Goal: Information Seeking & Learning: Learn about a topic

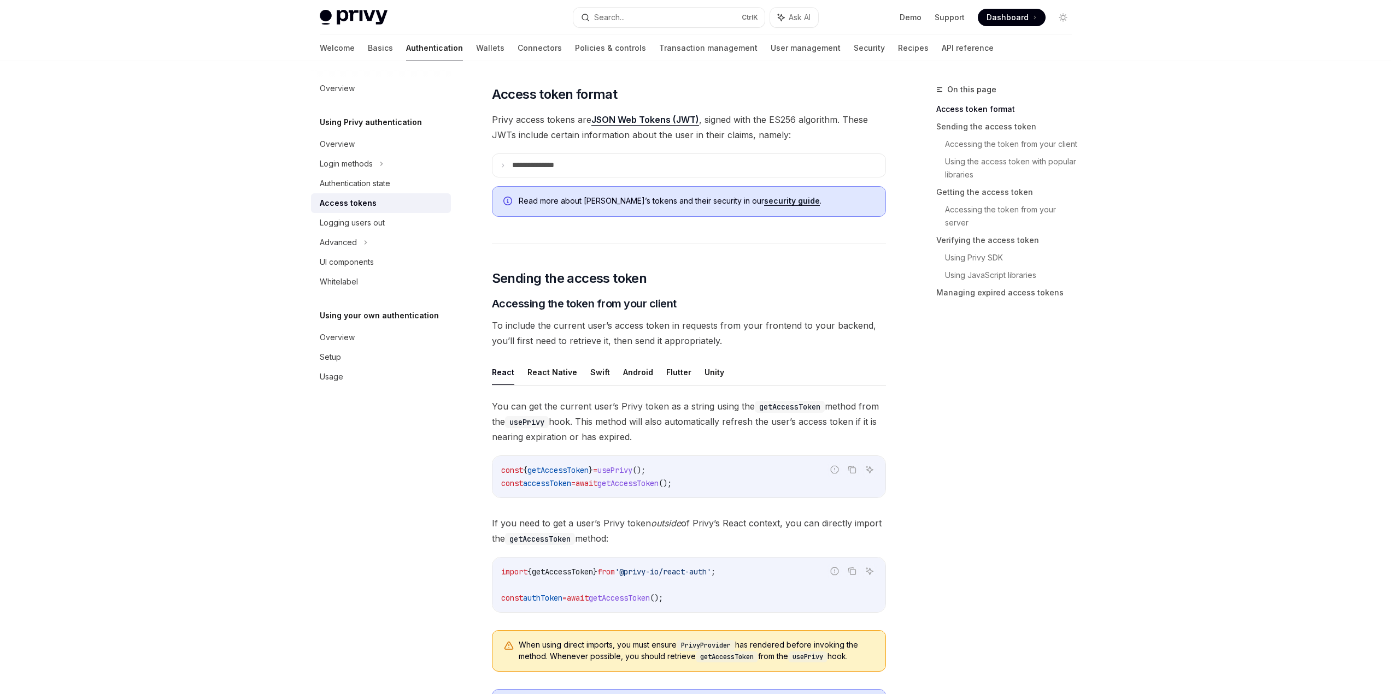
scroll to position [273, 0]
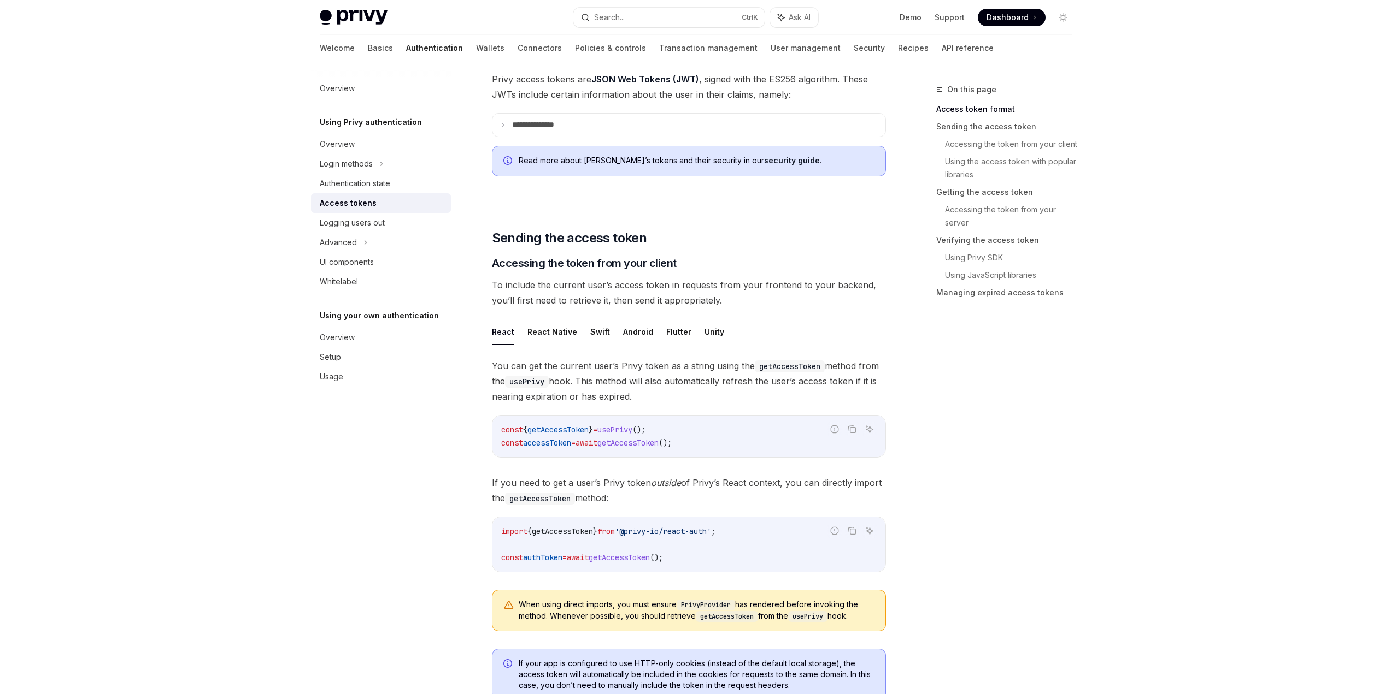
drag, startPoint x: 1134, startPoint y: 350, endPoint x: 1131, endPoint y: 356, distance: 6.8
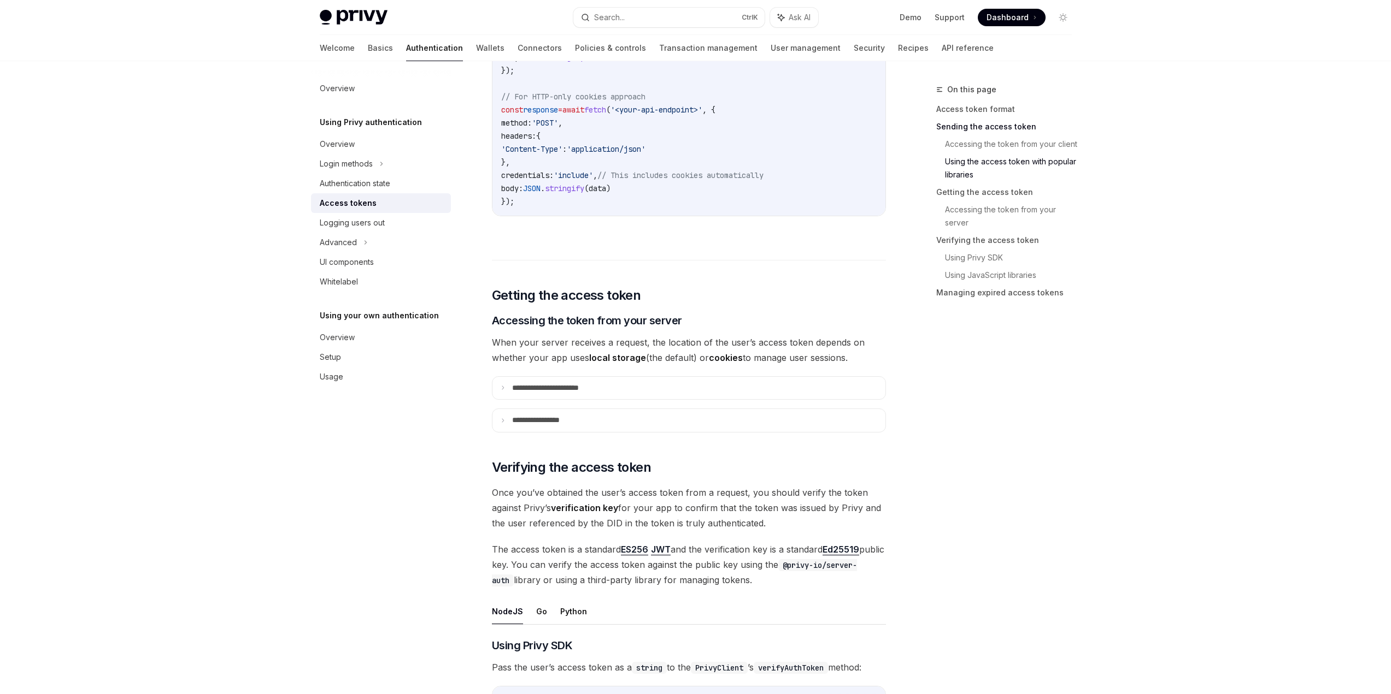
scroll to position [1366, 0]
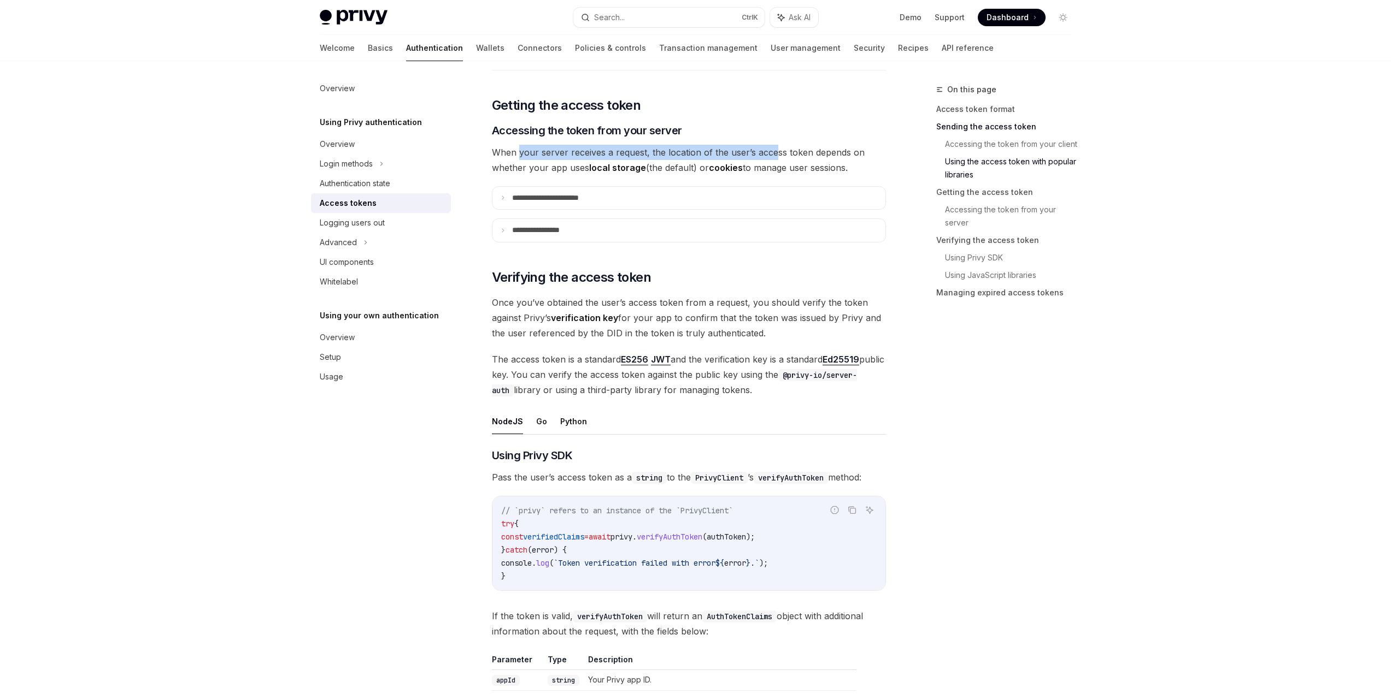
drag, startPoint x: 519, startPoint y: 158, endPoint x: 773, endPoint y: 144, distance: 254.5
click at [773, 144] on div "**********" at bounding box center [689, 286] width 394 height 3029
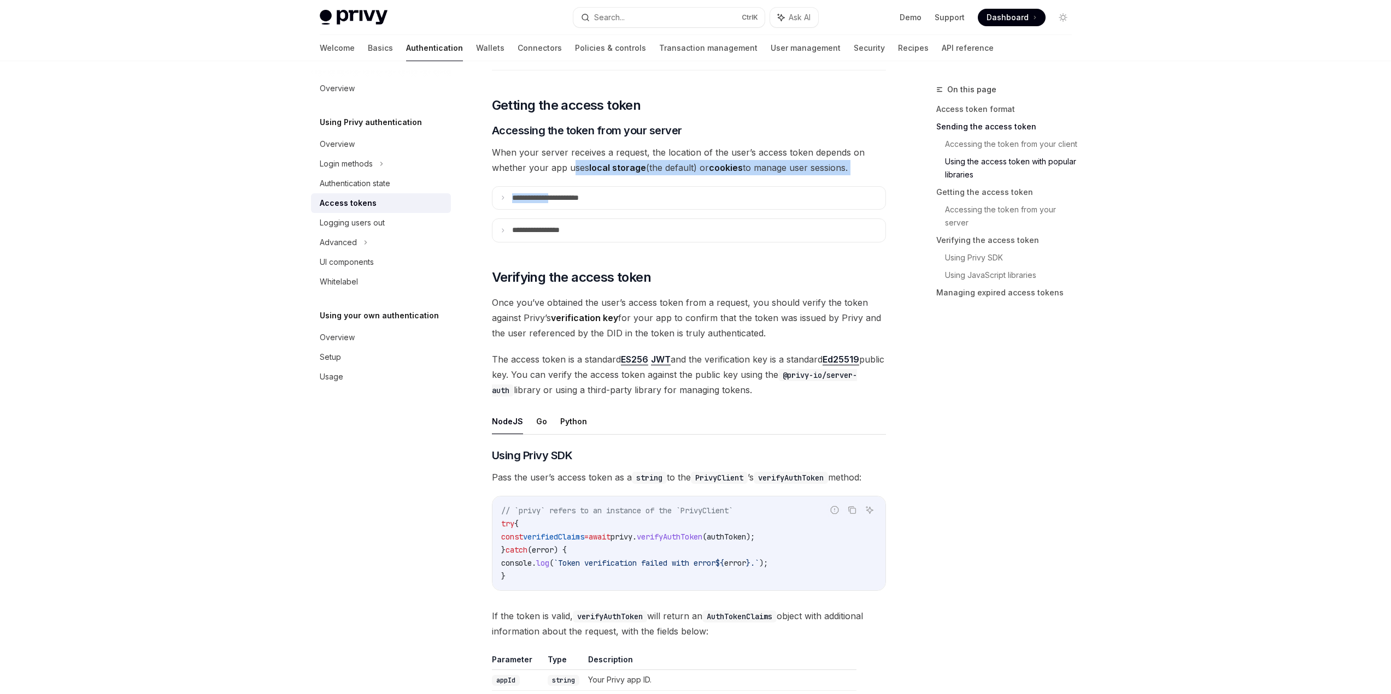
drag, startPoint x: 570, startPoint y: 173, endPoint x: 561, endPoint y: 174, distance: 9.9
click at [561, 176] on div "**********" at bounding box center [689, 286] width 394 height 3029
click at [560, 171] on span "When your server receives a request, the location of the user’s access token de…" at bounding box center [689, 160] width 394 height 31
drag, startPoint x: 560, startPoint y: 171, endPoint x: 680, endPoint y: 160, distance: 120.7
click at [680, 160] on span "When your server receives a request, the location of the user’s access token de…" at bounding box center [689, 160] width 394 height 31
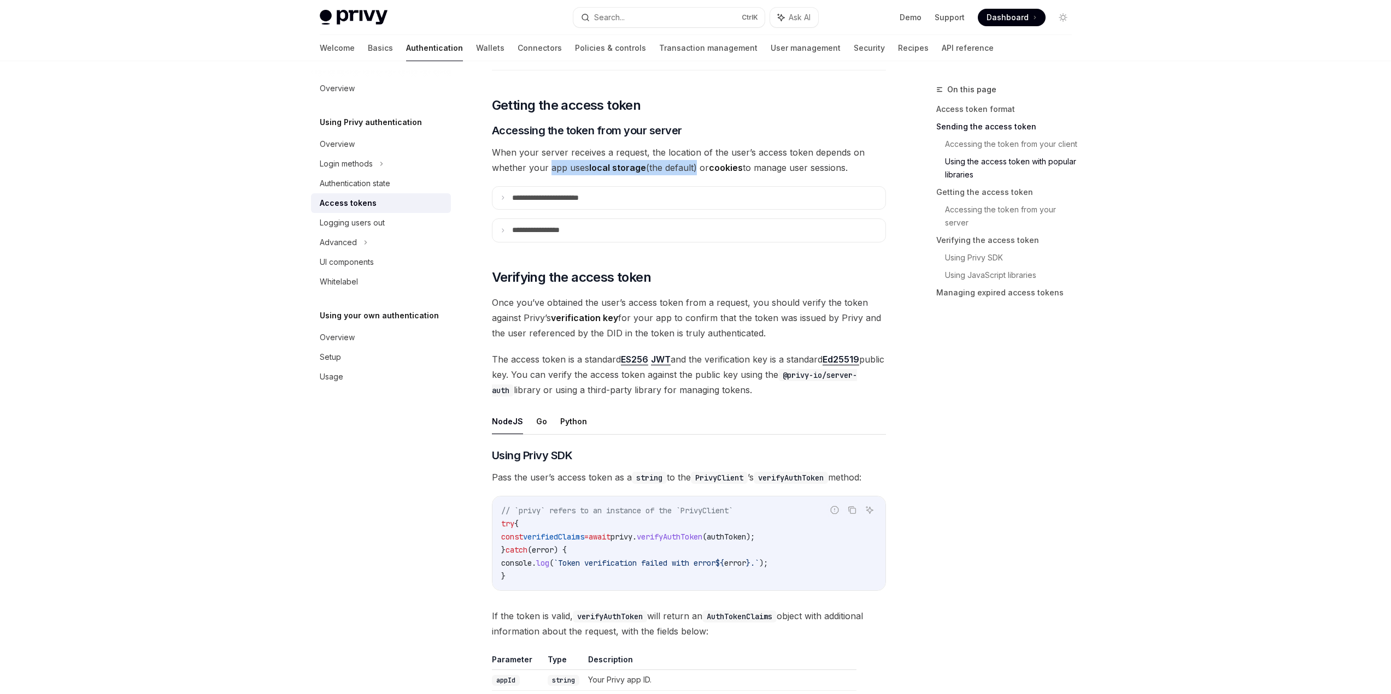
click at [680, 160] on span "When your server receives a request, the location of the user’s access token de…" at bounding box center [689, 160] width 394 height 31
drag, startPoint x: 707, startPoint y: 168, endPoint x: 853, endPoint y: 178, distance: 146.2
click at [853, 178] on div "**********" at bounding box center [689, 286] width 394 height 3029
click at [850, 162] on span "When your server receives a request, the location of the user’s access token de…" at bounding box center [689, 160] width 394 height 31
click at [789, 194] on summary "**********" at bounding box center [688, 198] width 393 height 23
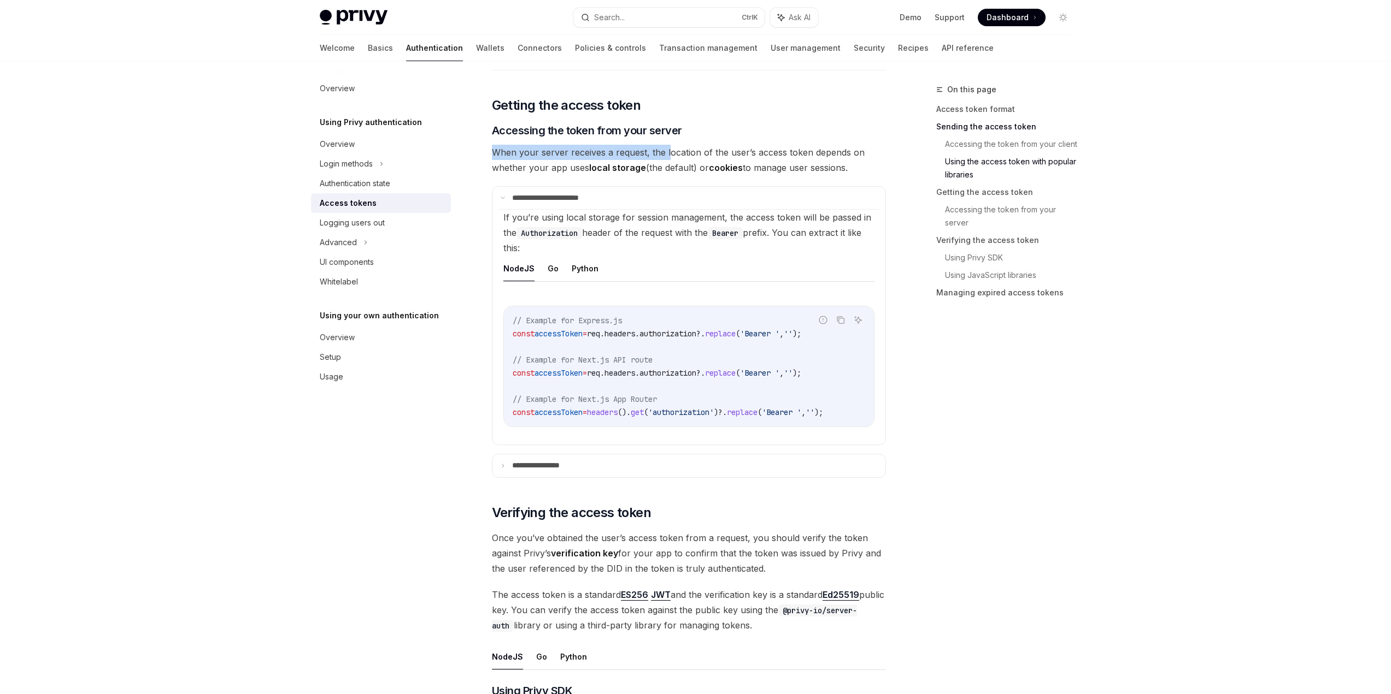
drag, startPoint x: 494, startPoint y: 152, endPoint x: 667, endPoint y: 154, distance: 172.7
click at [667, 154] on span "When your server receives a request, the location of the user’s access token de…" at bounding box center [689, 160] width 394 height 31
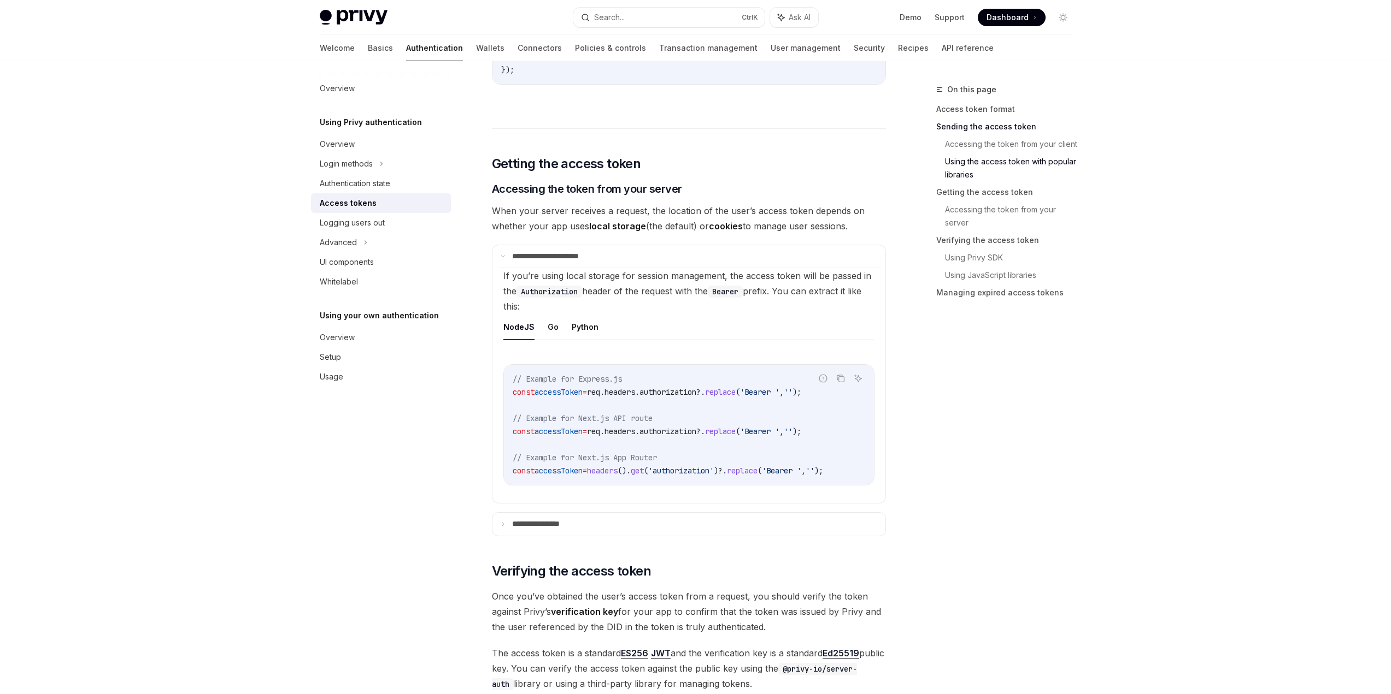
scroll to position [1311, 0]
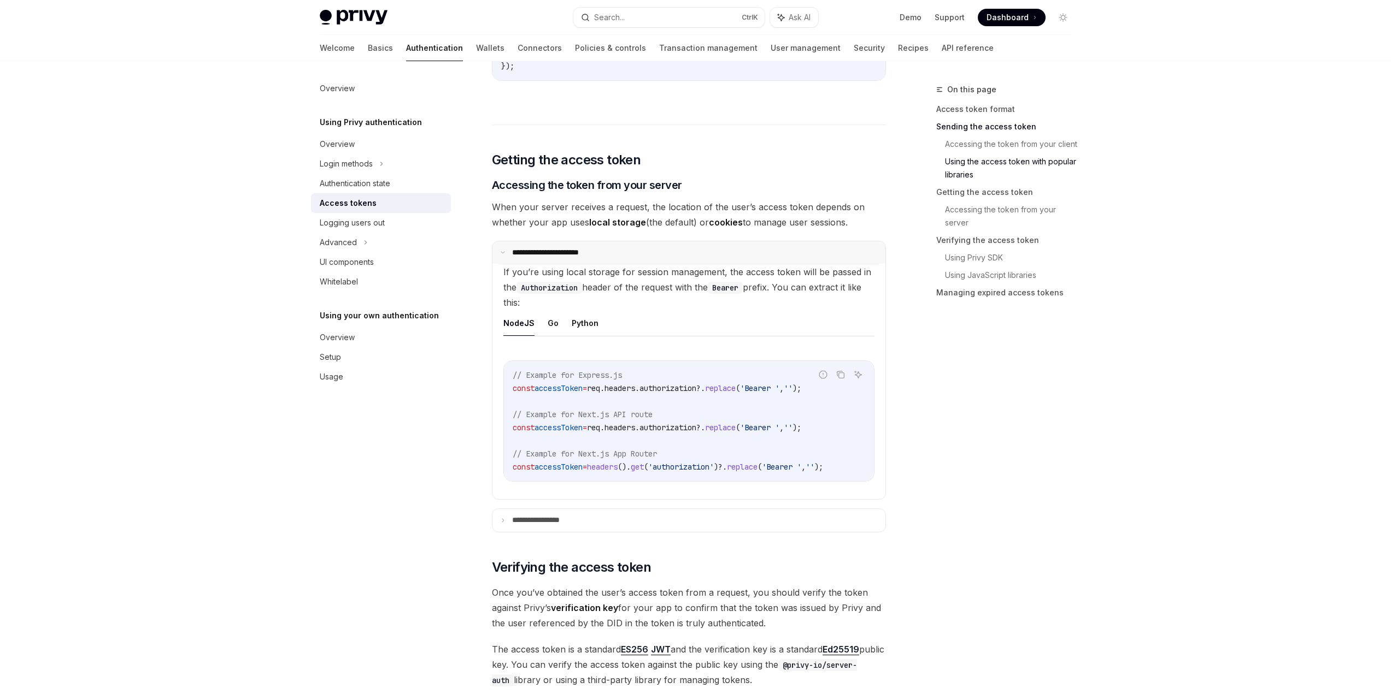
drag, startPoint x: 703, startPoint y: 230, endPoint x: 818, endPoint y: 241, distance: 115.8
click at [818, 241] on div "**********" at bounding box center [689, 458] width 394 height 3264
drag, startPoint x: 829, startPoint y: 223, endPoint x: 678, endPoint y: 219, distance: 150.9
click at [679, 220] on span "When your server receives a request, the location of the user’s access token de…" at bounding box center [689, 214] width 394 height 31
click at [677, 218] on span "When your server receives a request, the location of the user’s access token de…" at bounding box center [689, 214] width 394 height 31
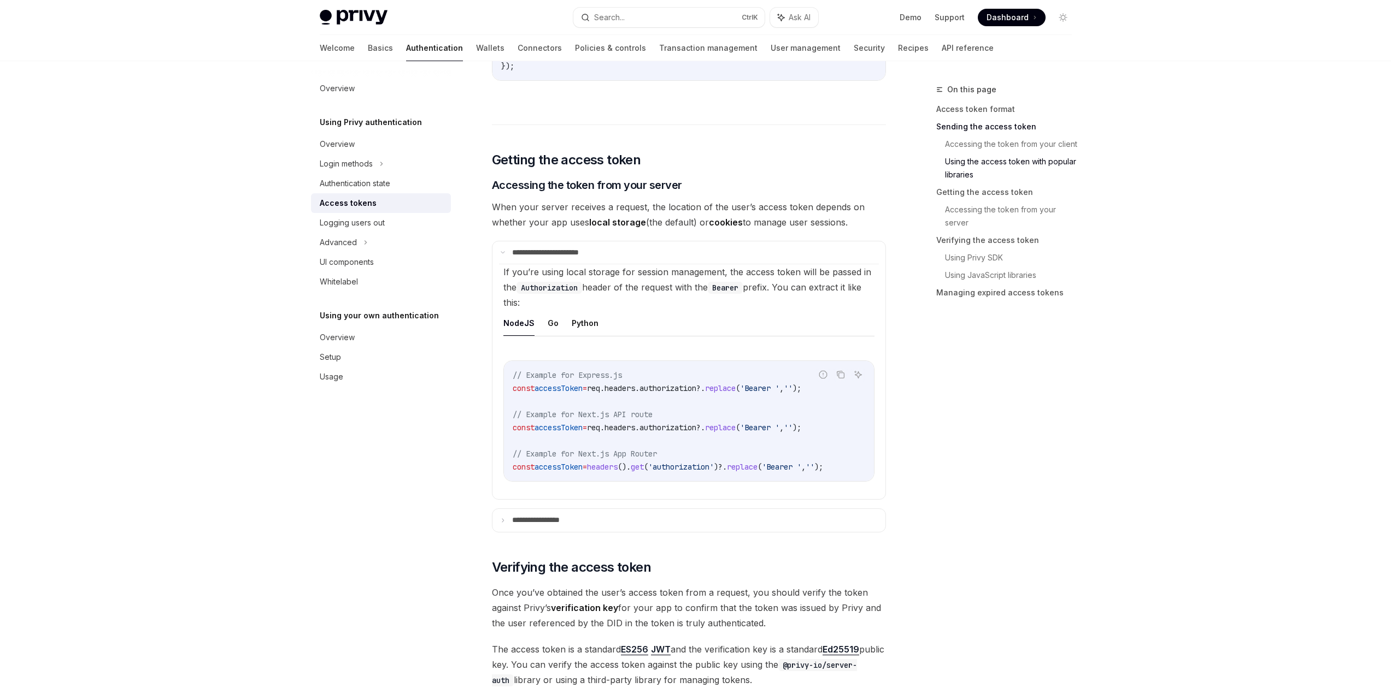
click at [567, 311] on ul "NodeJS Go Python" at bounding box center [688, 323] width 371 height 26
click at [558, 325] on ul "NodeJS Go Python" at bounding box center [688, 323] width 371 height 26
click at [572, 324] on button "Python" at bounding box center [585, 323] width 27 height 26
type textarea "*"
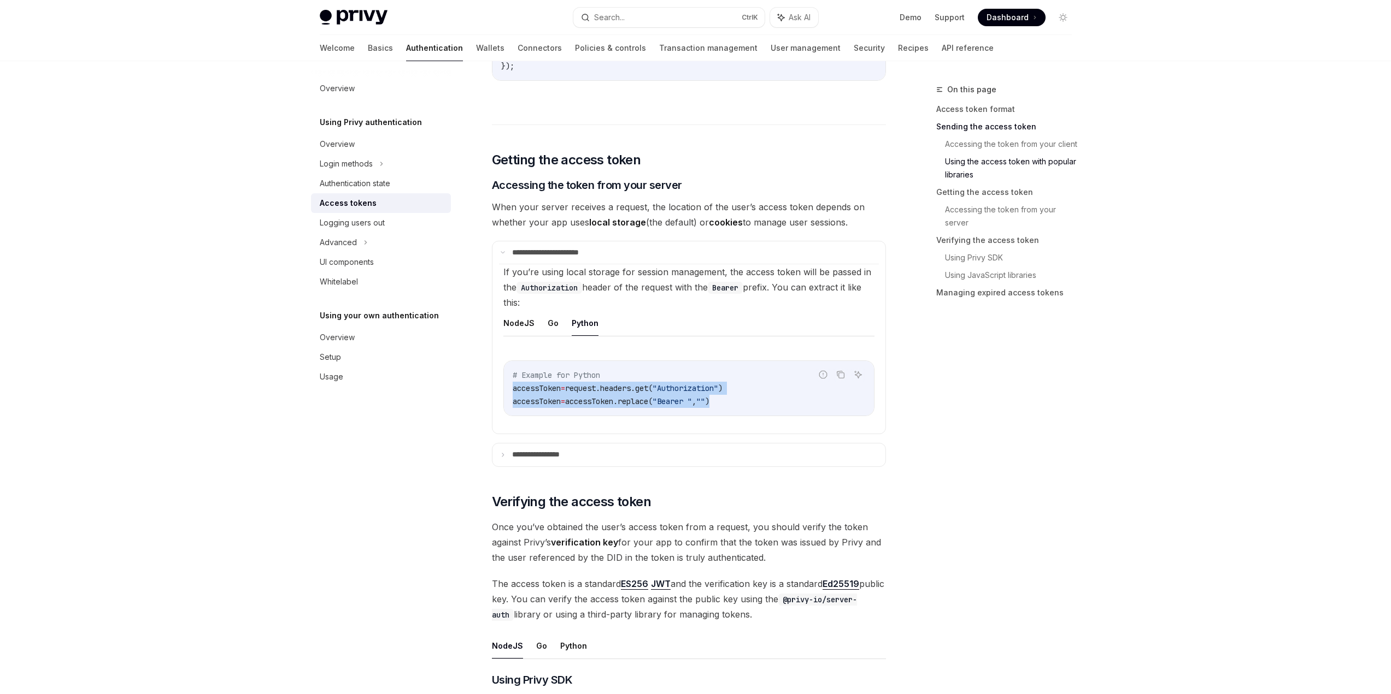
drag, startPoint x: 525, startPoint y: 392, endPoint x: 784, endPoint y: 407, distance: 259.4
click at [784, 407] on details "**********" at bounding box center [689, 338] width 394 height 194
click at [784, 407] on code "# Example for Python accessToken = request.headers.get( "Authorization" ) acces…" at bounding box center [689, 388] width 352 height 39
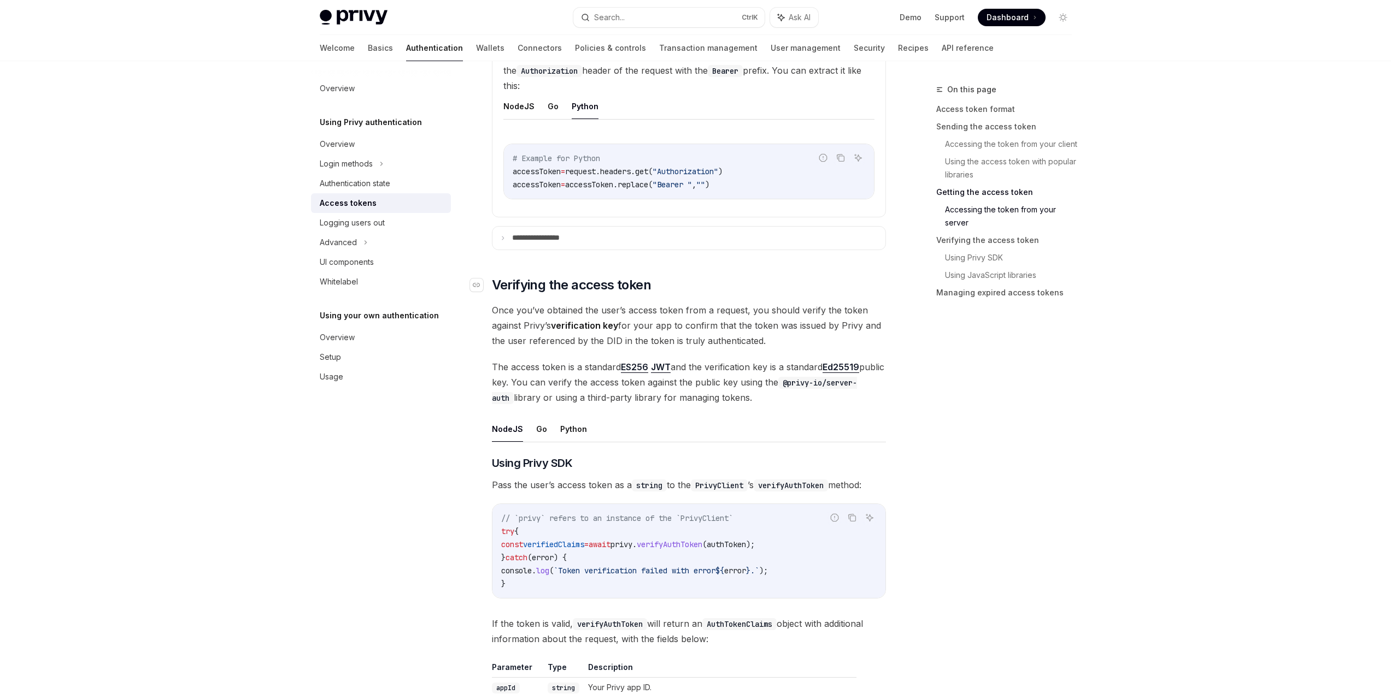
scroll to position [1530, 0]
click at [520, 244] on summary "**********" at bounding box center [688, 236] width 393 height 23
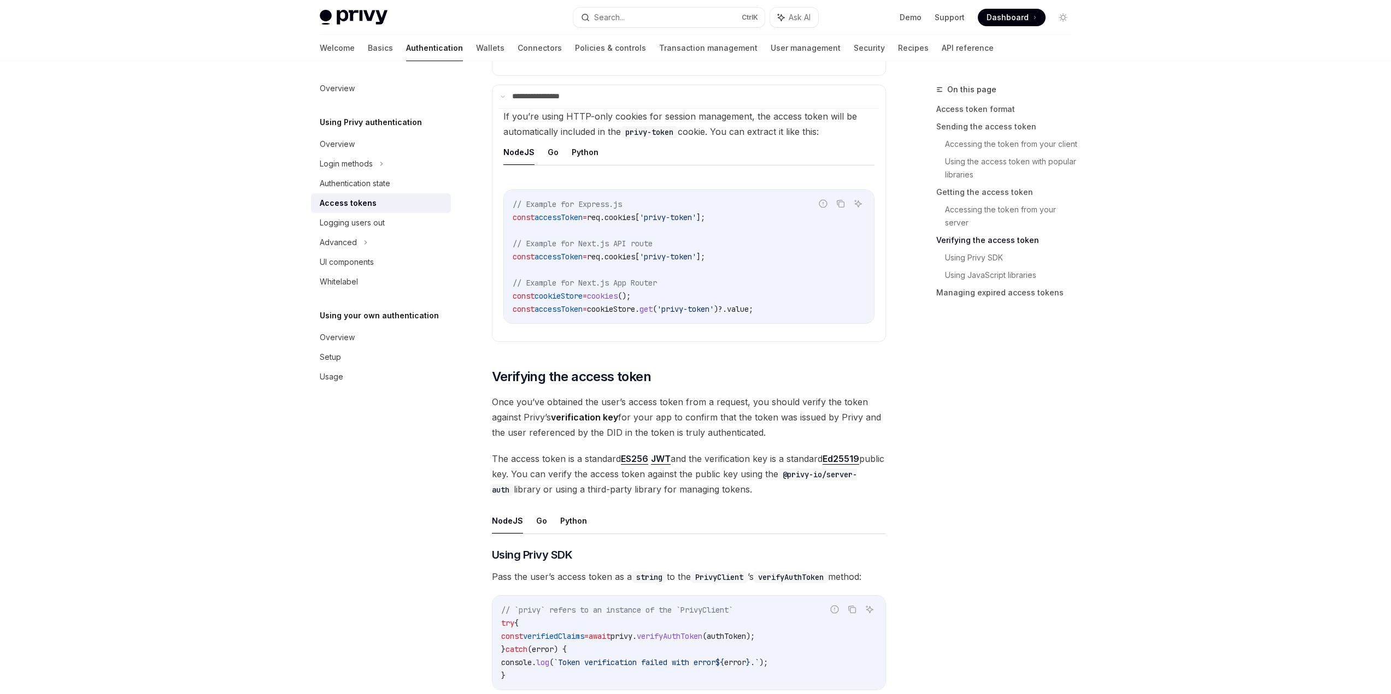
scroll to position [1803, 0]
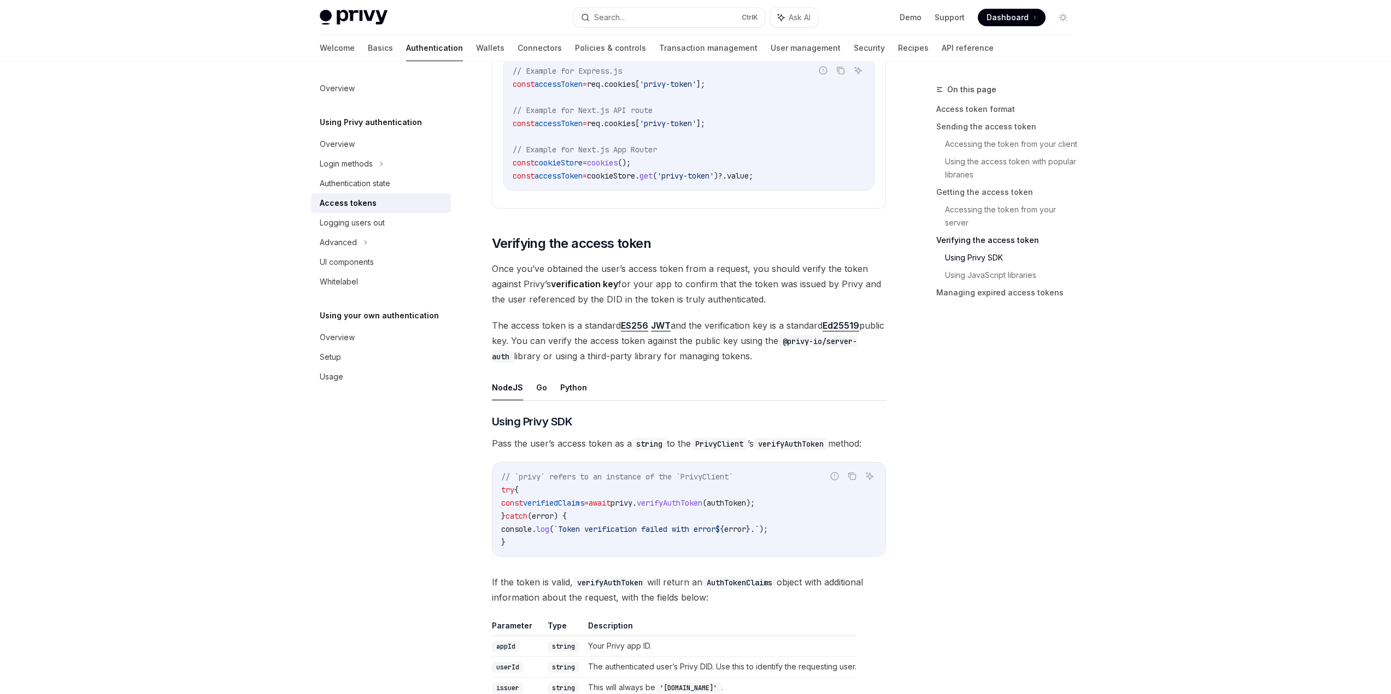
drag, startPoint x: 507, startPoint y: 260, endPoint x: 876, endPoint y: 350, distance: 379.7
click at [870, 351] on div "**********" at bounding box center [689, 51] width 394 height 3432
click at [878, 350] on span "The access token is a standard ES256 JWT and the verification key is a standard…" at bounding box center [689, 341] width 394 height 46
drag, startPoint x: 534, startPoint y: 273, endPoint x: 786, endPoint y: 294, distance: 252.8
click at [786, 294] on span "Once you’ve obtained the user’s access token from a request, you should verify …" at bounding box center [689, 284] width 394 height 46
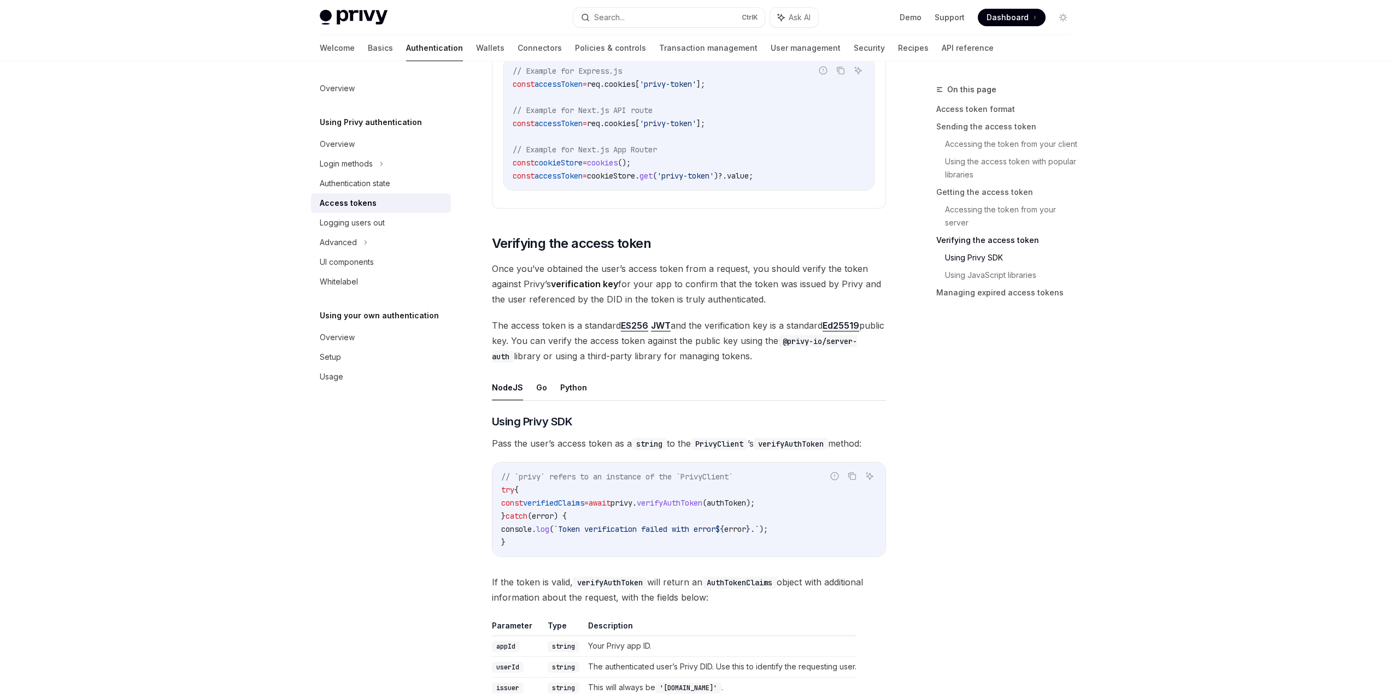
click at [704, 291] on span "Once you’ve obtained the user’s access token from a request, you should verify …" at bounding box center [689, 284] width 394 height 46
drag, startPoint x: 502, startPoint y: 289, endPoint x: 764, endPoint y: 298, distance: 262.4
click at [764, 298] on span "Once you’ve obtained the user’s access token from a request, you should verify …" at bounding box center [689, 284] width 394 height 46
drag, startPoint x: 764, startPoint y: 298, endPoint x: 668, endPoint y: 285, distance: 97.0
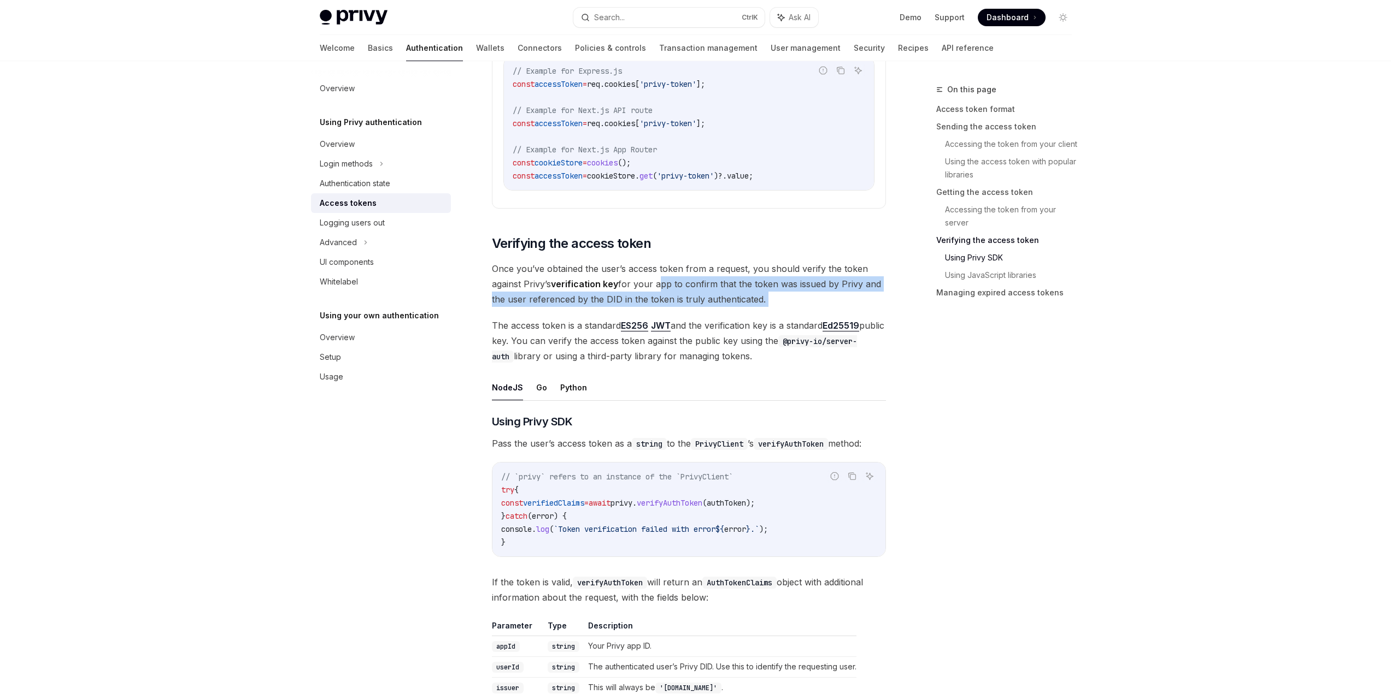
click at [668, 285] on span "Once you’ve obtained the user’s access token from a request, you should verify …" at bounding box center [689, 284] width 394 height 46
drag, startPoint x: 499, startPoint y: 299, endPoint x: 779, endPoint y: 296, distance: 280.3
click at [779, 296] on span "Once you’ve obtained the user’s access token from a request, you should verify …" at bounding box center [689, 284] width 394 height 46
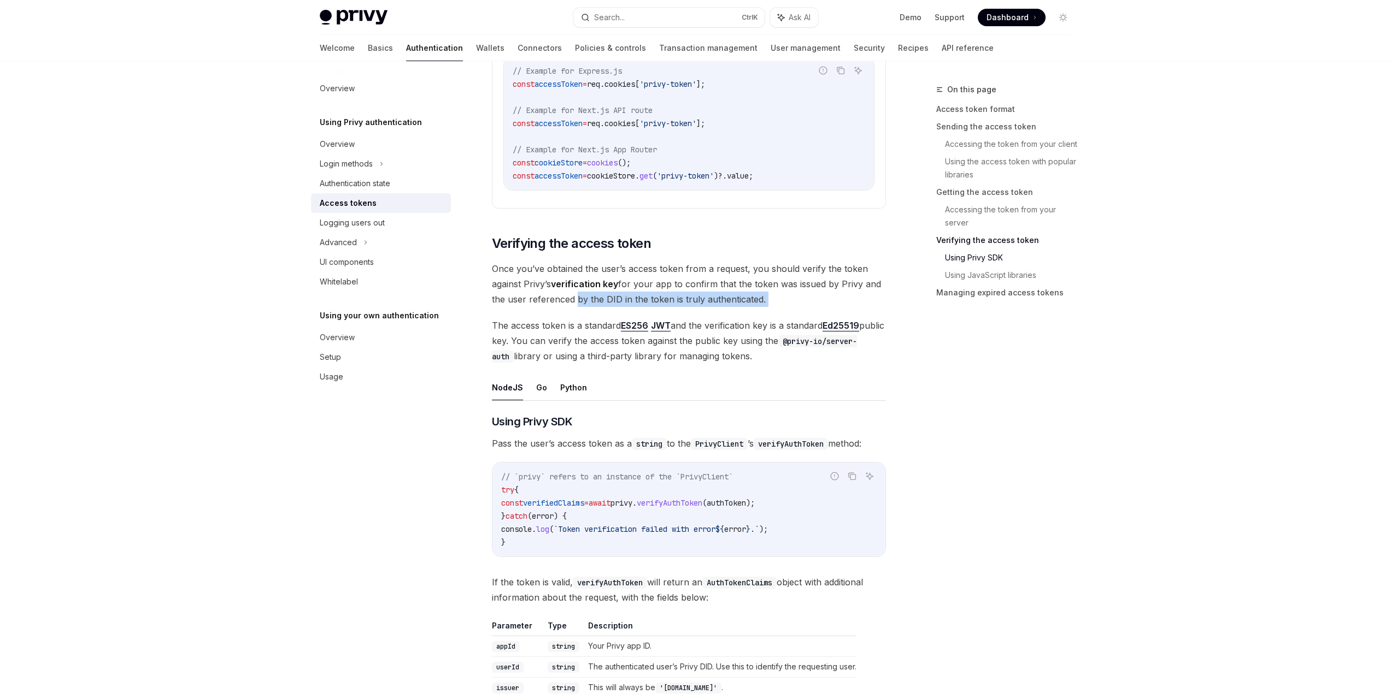
drag, startPoint x: 779, startPoint y: 296, endPoint x: 572, endPoint y: 298, distance: 207.1
click at [572, 298] on span "Once you’ve obtained the user’s access token from a request, you should verify …" at bounding box center [689, 284] width 394 height 46
click at [571, 298] on span "Once you’ve obtained the user’s access token from a request, you should verify …" at bounding box center [689, 284] width 394 height 46
drag, startPoint x: 497, startPoint y: 320, endPoint x: 852, endPoint y: 355, distance: 356.4
click at [852, 355] on span "The access token is a standard ES256 JWT and the verification key is a standard…" at bounding box center [689, 341] width 394 height 46
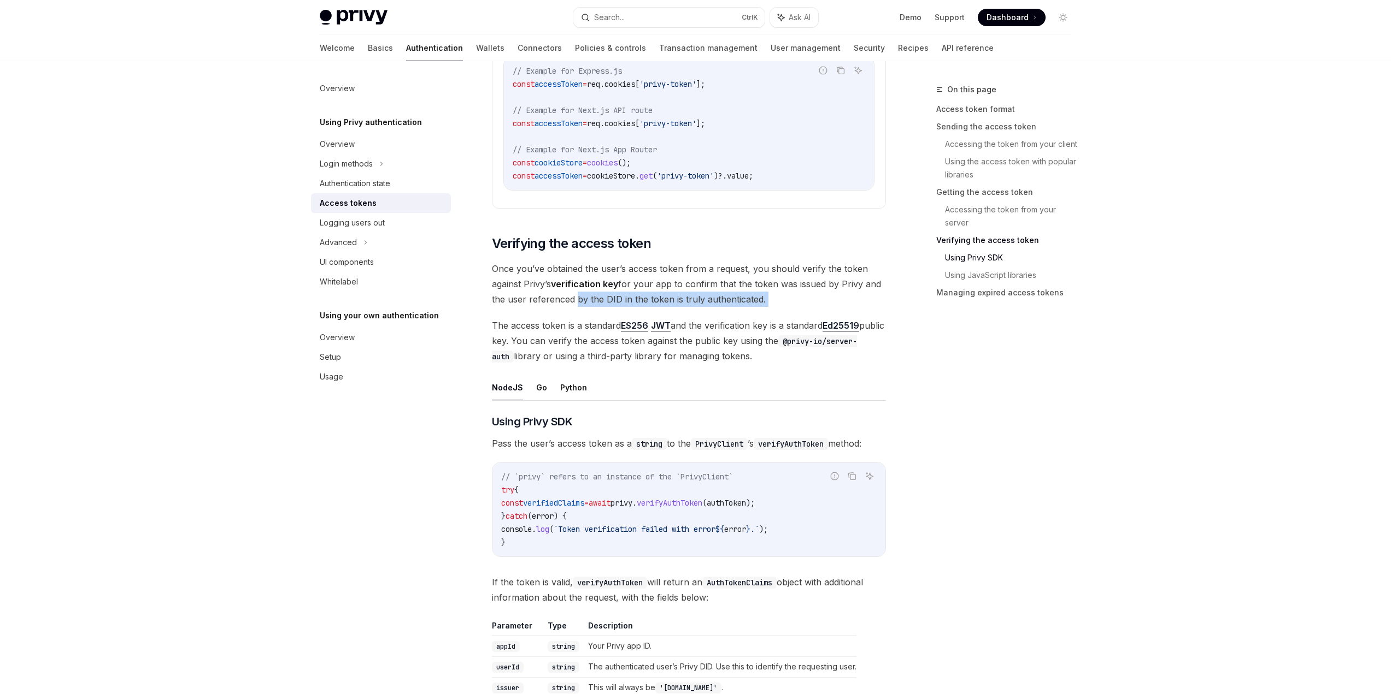
drag, startPoint x: 669, startPoint y: 309, endPoint x: 659, endPoint y: 349, distance: 41.1
click at [669, 309] on div "**********" at bounding box center [689, 51] width 394 height 3432
drag, startPoint x: 659, startPoint y: 349, endPoint x: 666, endPoint y: 330, distance: 19.7
click at [663, 337] on span "The access token is a standard ES256 JWT and the verification key is a standard…" at bounding box center [689, 341] width 394 height 46
click at [599, 314] on div "**********" at bounding box center [689, 51] width 394 height 3432
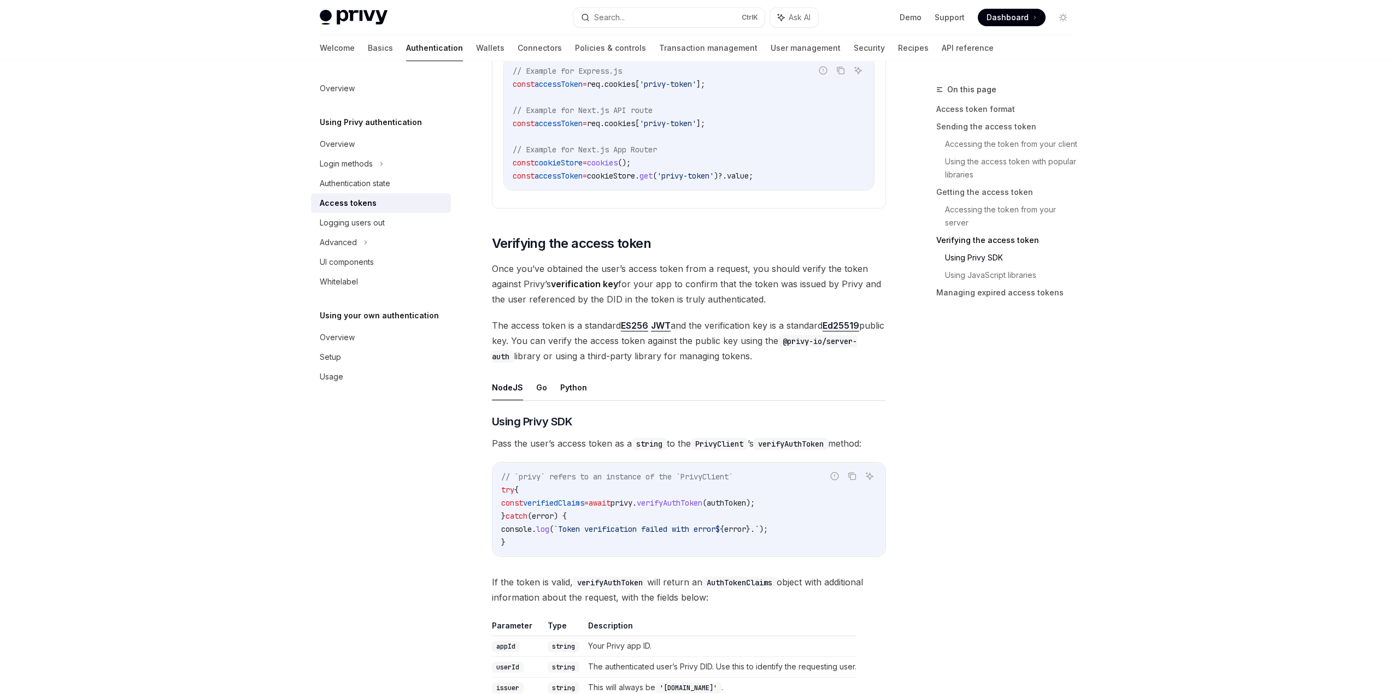
drag, startPoint x: 487, startPoint y: 329, endPoint x: 839, endPoint y: 356, distance: 352.9
click at [839, 356] on div "**********" at bounding box center [586, 104] width 603 height 3649
click at [841, 357] on span "The access token is a standard ES256 JWT and the verification key is a standard…" at bounding box center [689, 341] width 394 height 46
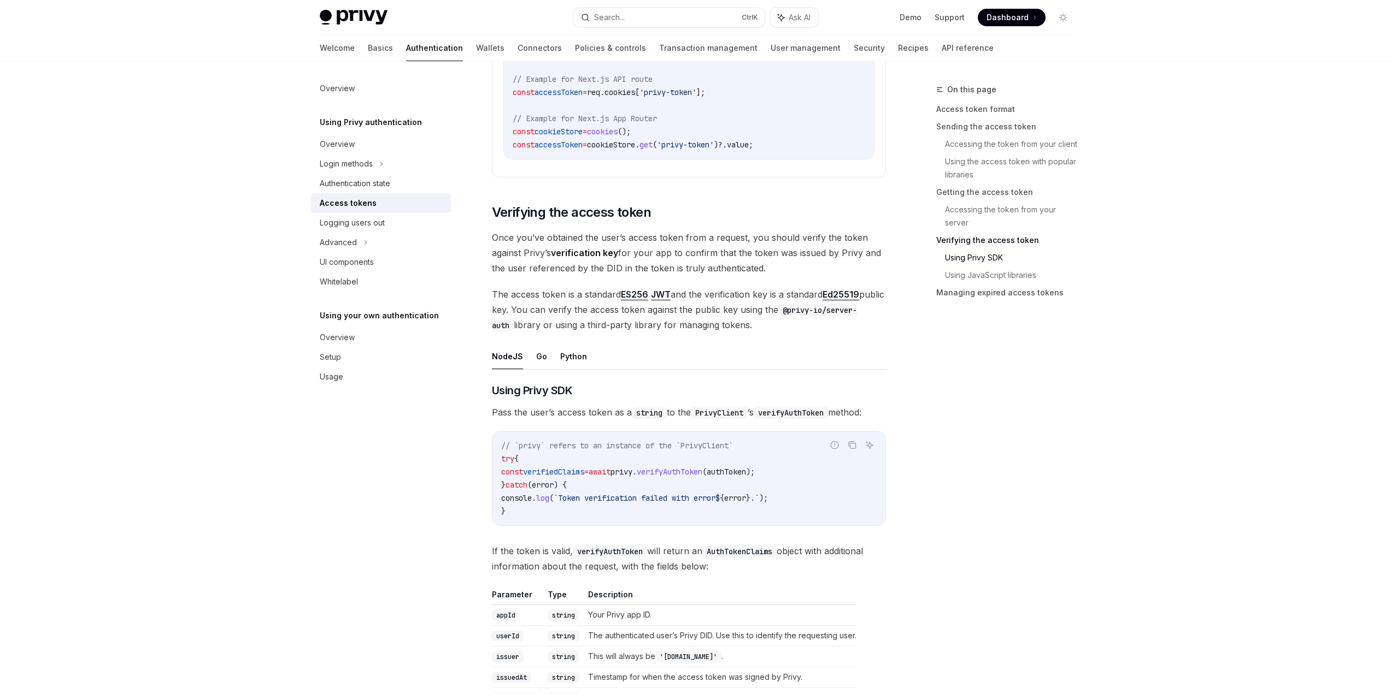
scroll to position [1912, 0]
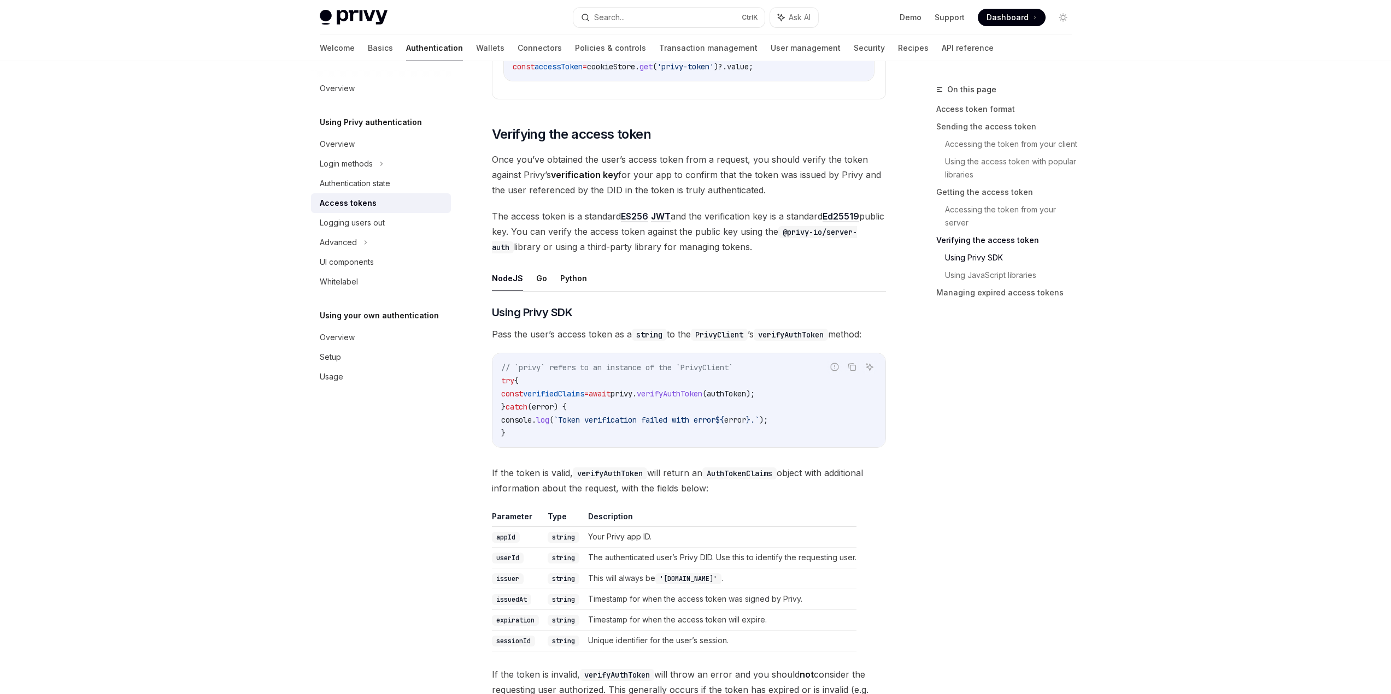
drag, startPoint x: 820, startPoint y: 376, endPoint x: 668, endPoint y: 381, distance: 152.0
click at [668, 381] on code "// `privy` refers to an instance of the `PrivyClient` try { const verifiedClaim…" at bounding box center [688, 400] width 375 height 79
drag, startPoint x: 668, startPoint y: 381, endPoint x: 701, endPoint y: 410, distance: 43.7
click at [701, 410] on code "// `privy` refers to an instance of the `PrivyClient` try { const verifiedClaim…" at bounding box center [688, 400] width 375 height 79
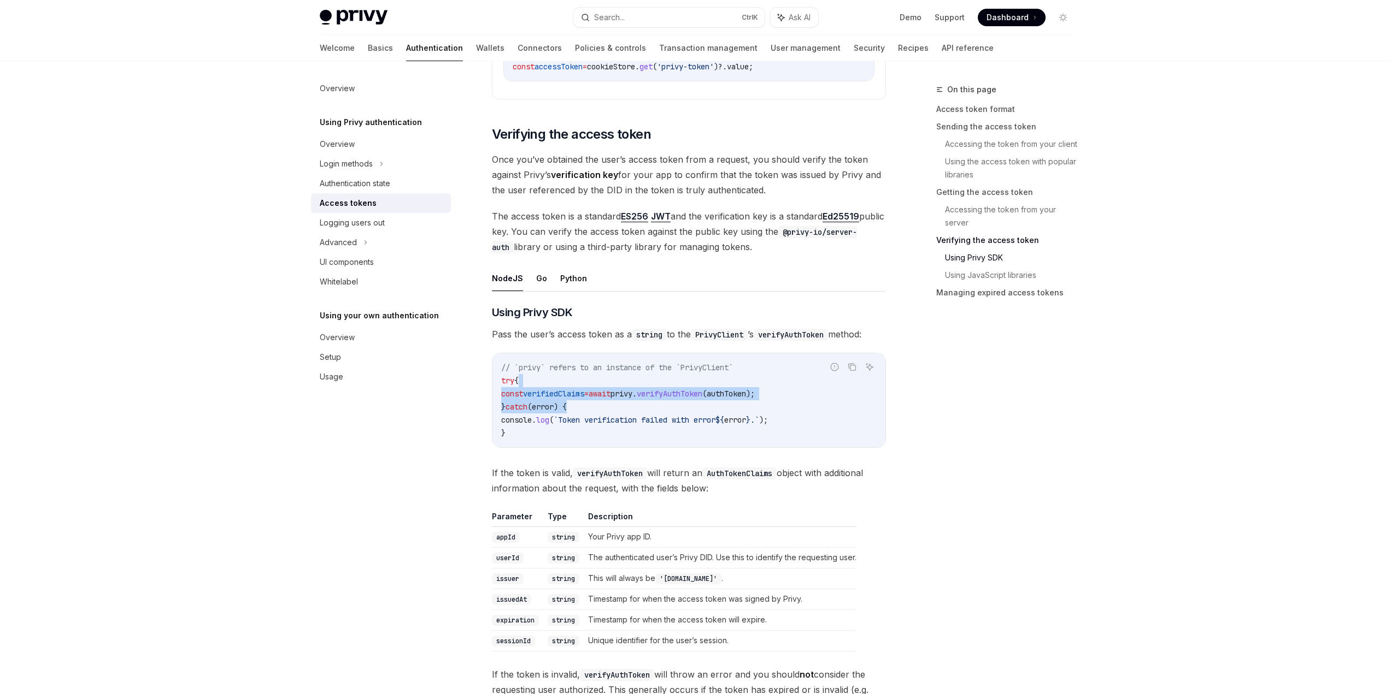
click at [702, 411] on code "// `privy` refers to an instance of the `PrivyClient` try { const verifiedClaim…" at bounding box center [688, 400] width 375 height 79
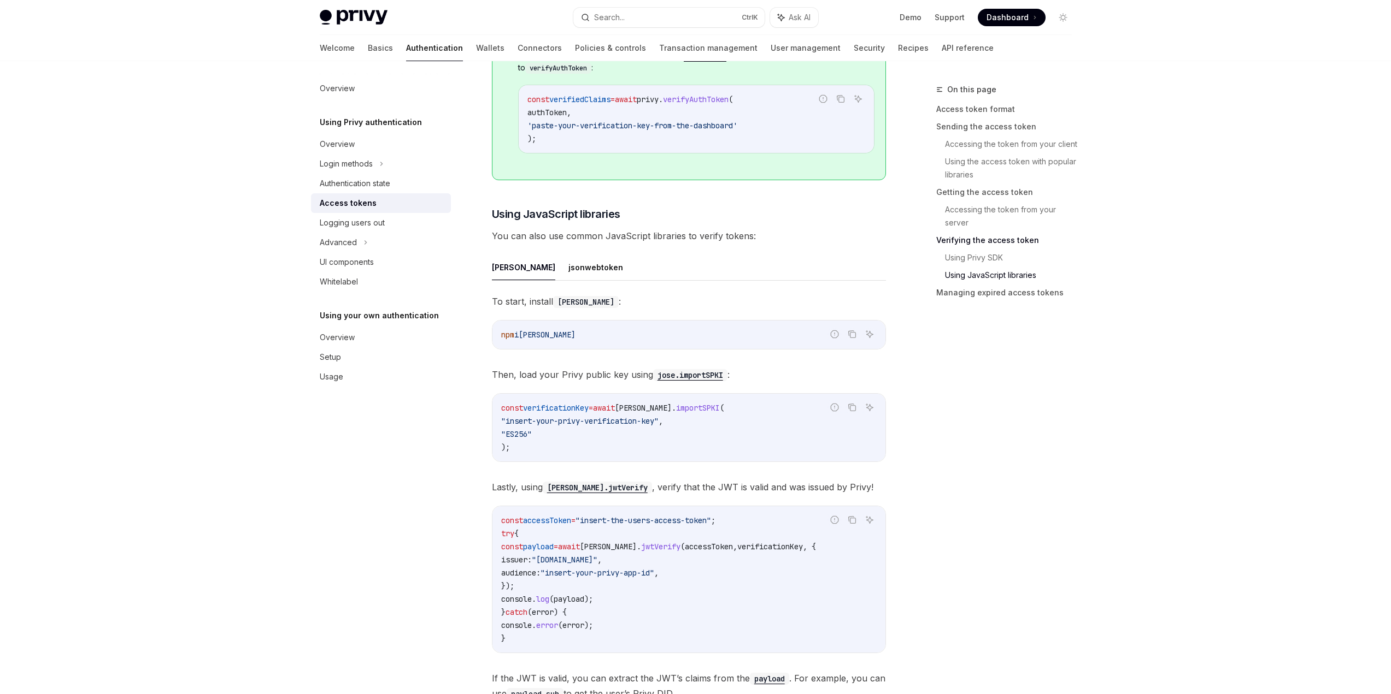
scroll to position [2677, 0]
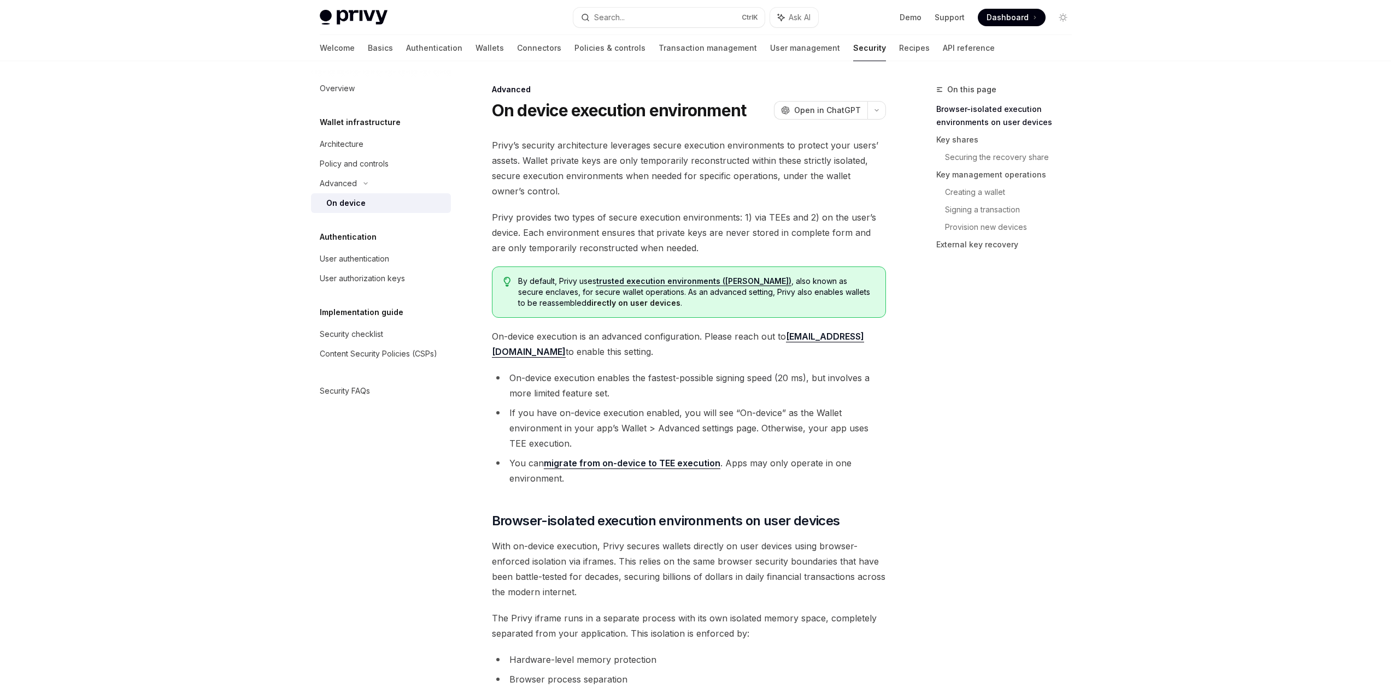
scroll to position [546, 0]
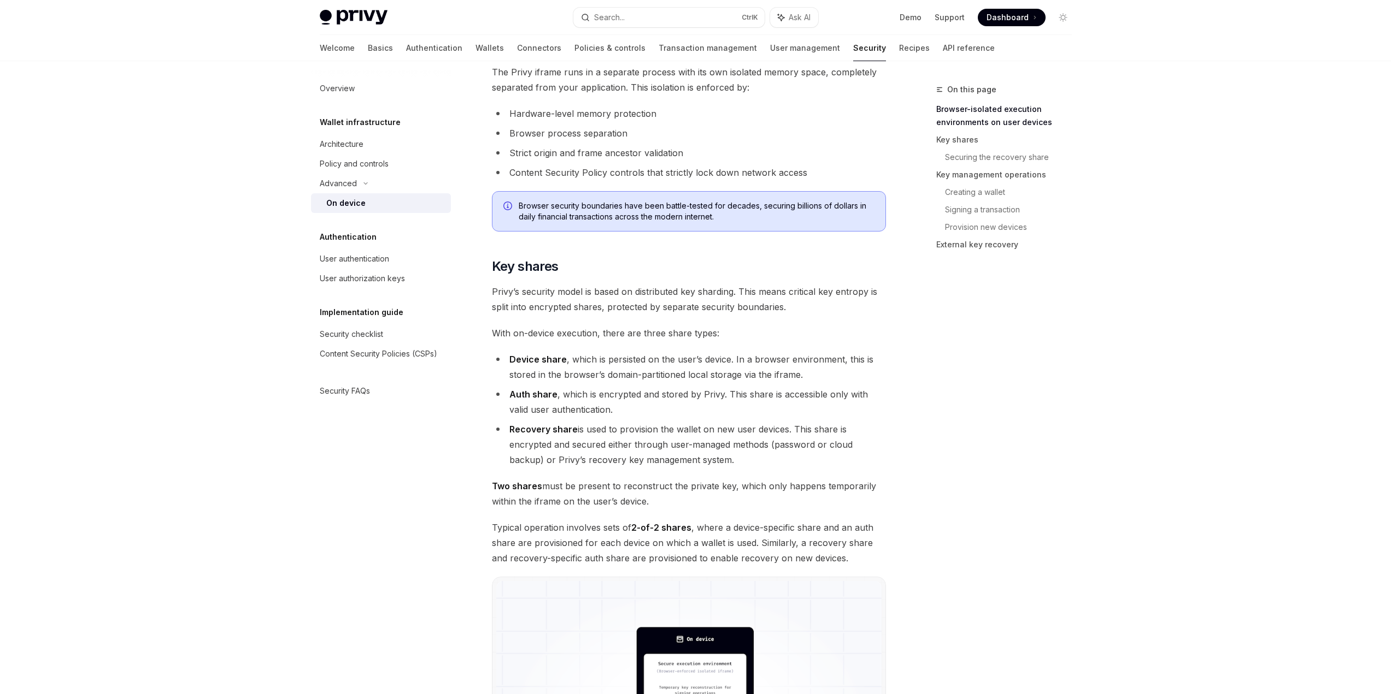
click at [788, 201] on span "Browser security boundaries have been battle-tested for decades, securing billi…" at bounding box center [697, 212] width 356 height 22
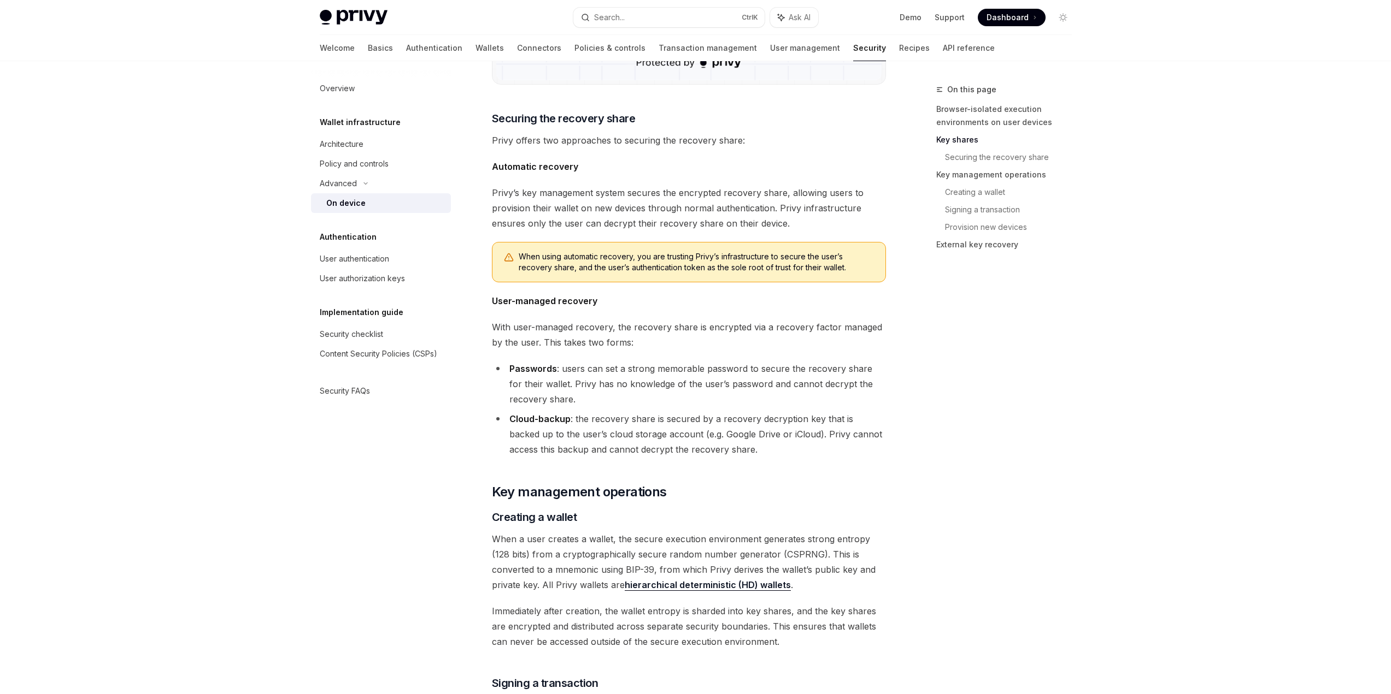
scroll to position [1366, 0]
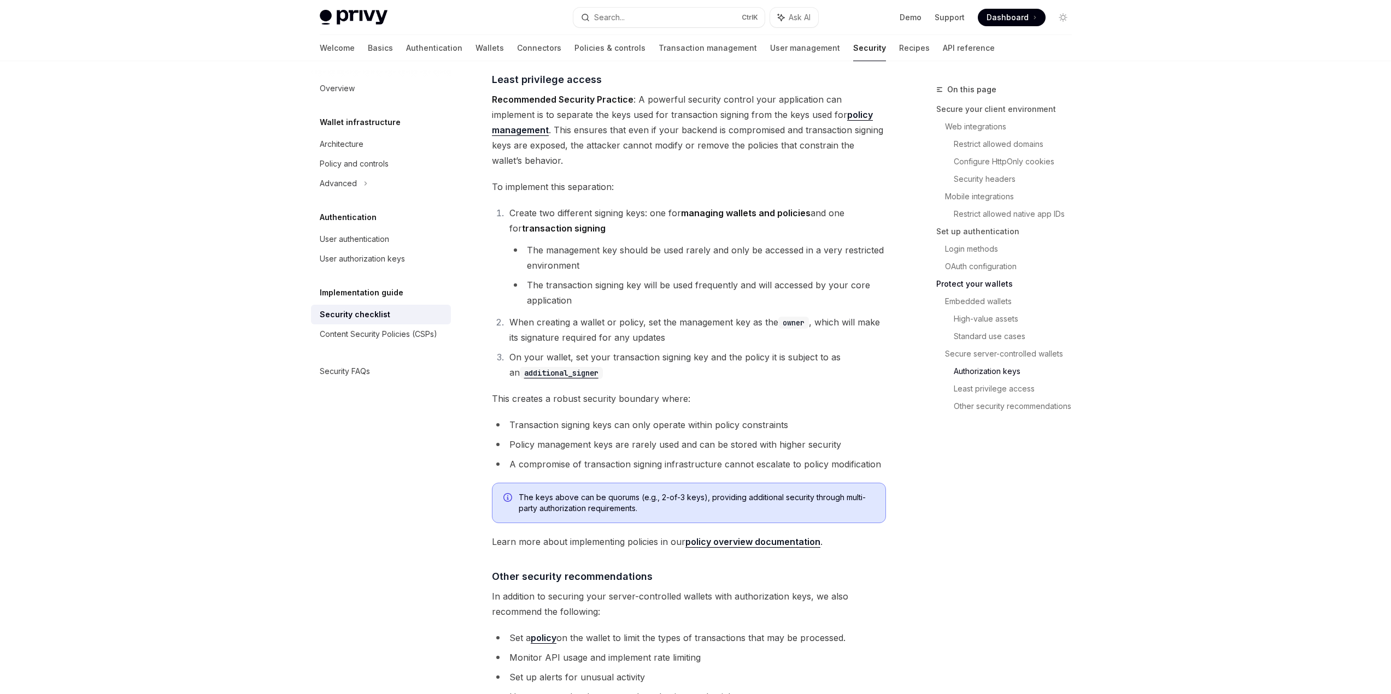
scroll to position [2275, 0]
